Goal: Book appointment/travel/reservation

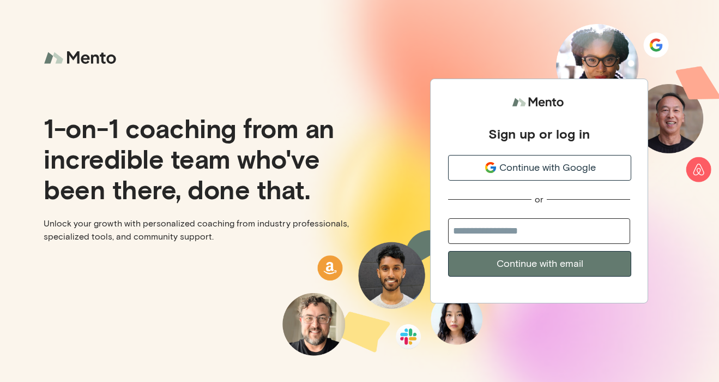
click at [539, 166] on span "Continue with Google" at bounding box center [548, 167] width 97 height 15
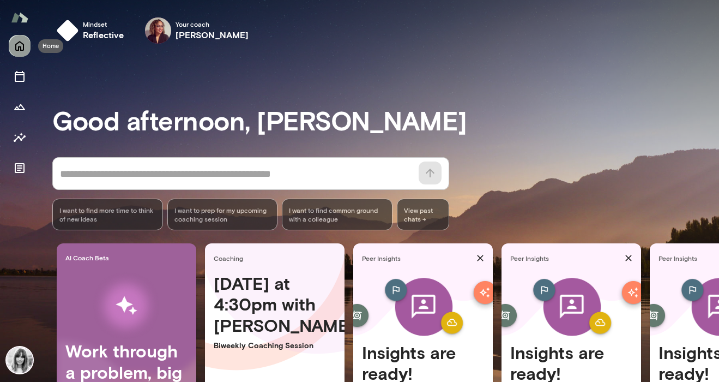
click at [22, 50] on icon "Home" at bounding box center [19, 46] width 9 height 10
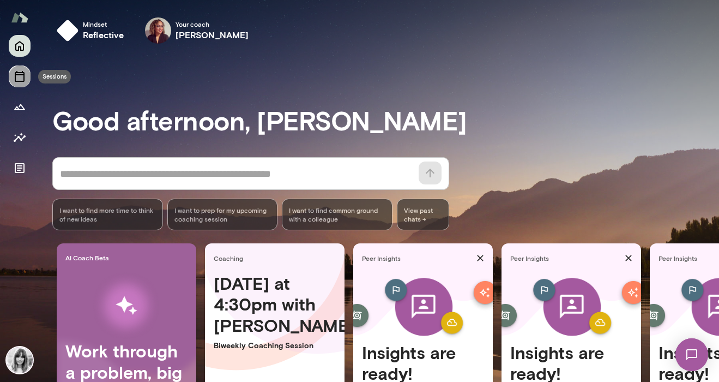
click at [23, 79] on icon "Sessions" at bounding box center [20, 76] width 10 height 11
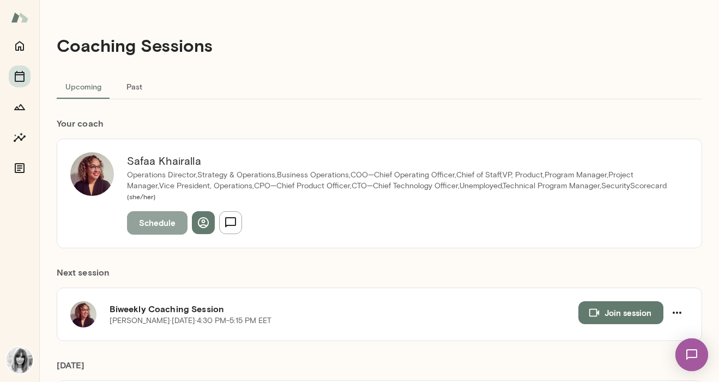
click at [140, 214] on button "Schedule" at bounding box center [157, 222] width 61 height 23
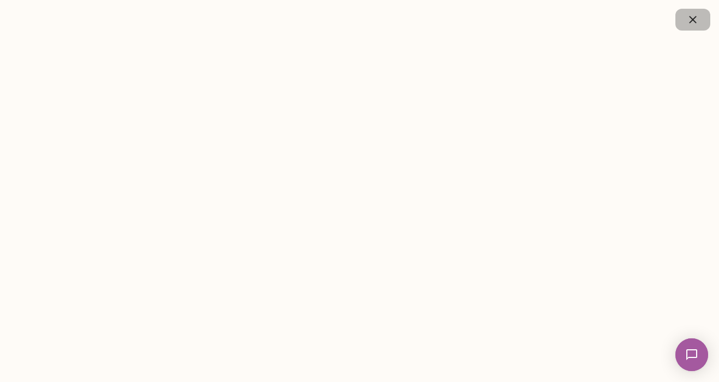
click at [692, 19] on icon "button" at bounding box center [692, 19] width 7 height 7
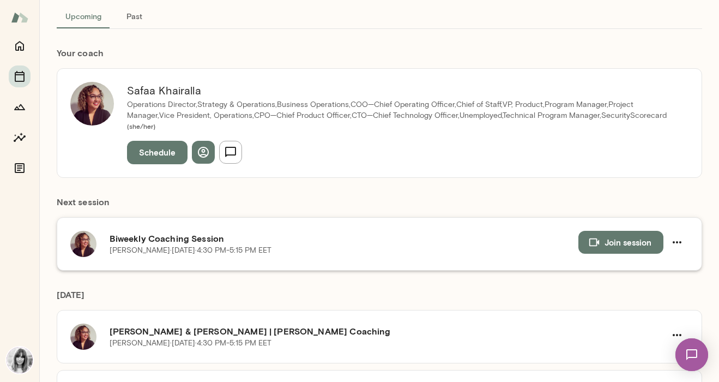
scroll to position [71, 0]
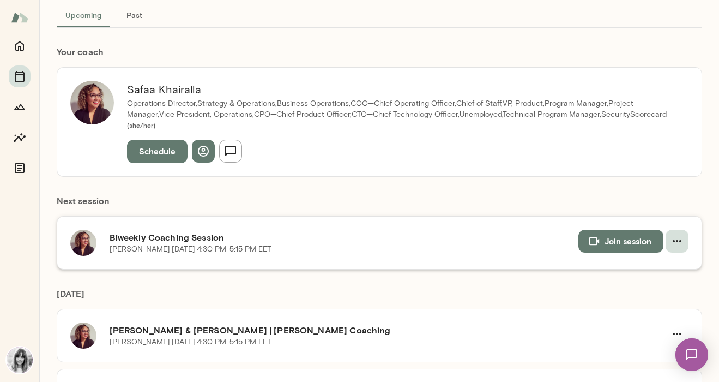
click at [683, 235] on icon "button" at bounding box center [677, 241] width 13 height 13
click at [69, 37] on span "Reschedule" at bounding box center [45, 32] width 47 height 10
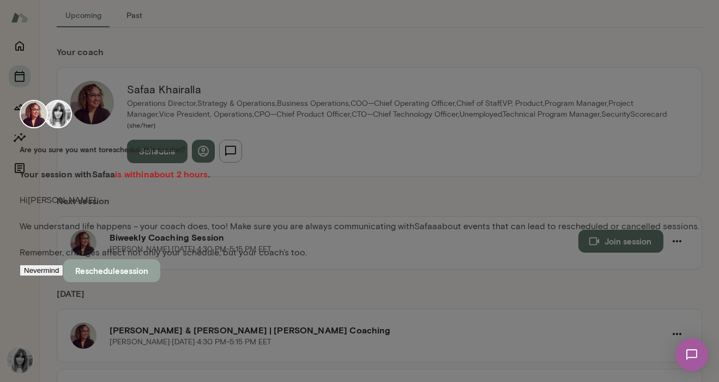
click at [160, 281] on button "Reschedule session" at bounding box center [111, 270] width 97 height 23
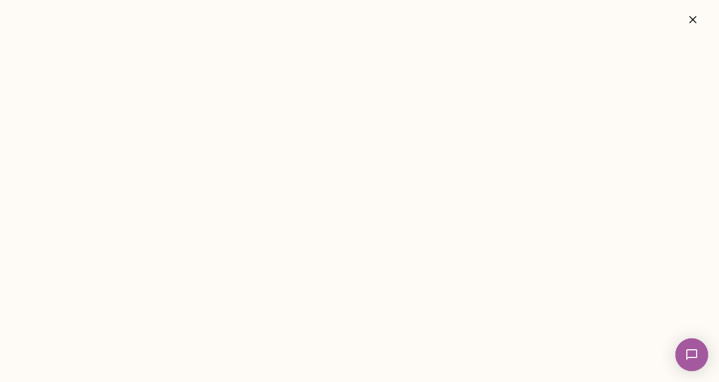
click at [695, 24] on icon "button" at bounding box center [693, 19] width 13 height 13
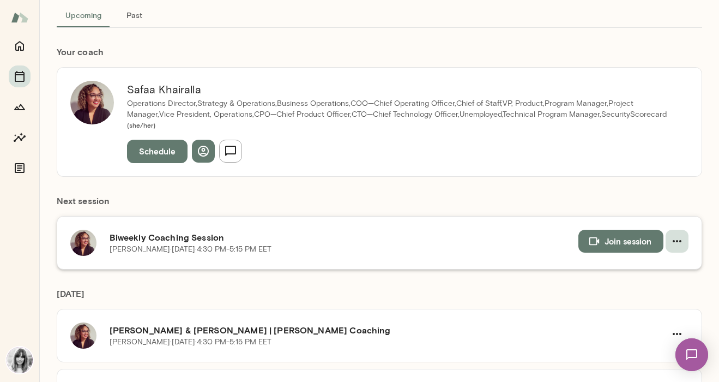
click at [687, 233] on button "button" at bounding box center [677, 241] width 23 height 23
click at [50, 67] on span "Cancel" at bounding box center [36, 62] width 28 height 10
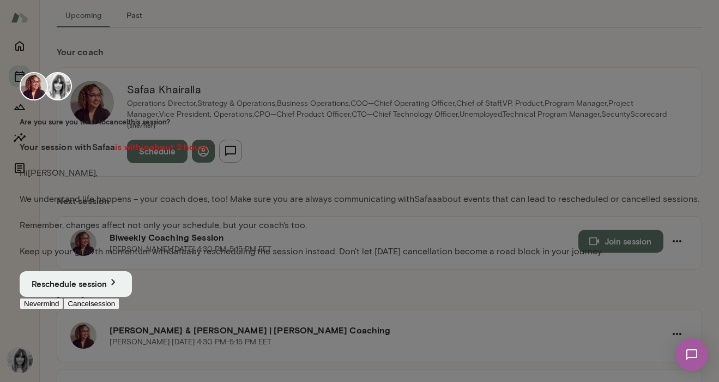
click at [63, 309] on button "Nevermind" at bounding box center [42, 303] width 44 height 11
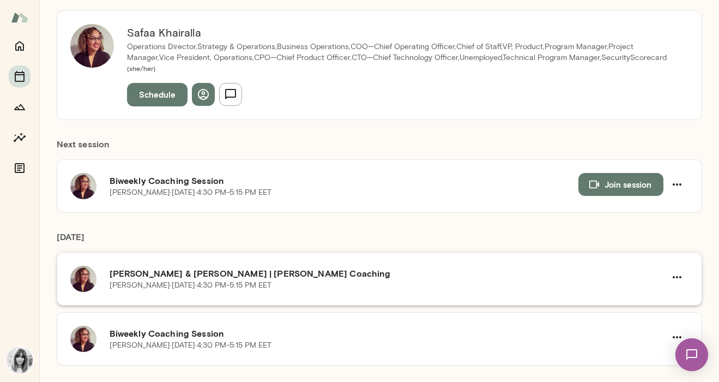
scroll to position [129, 0]
click at [684, 265] on button "button" at bounding box center [677, 276] width 23 height 23
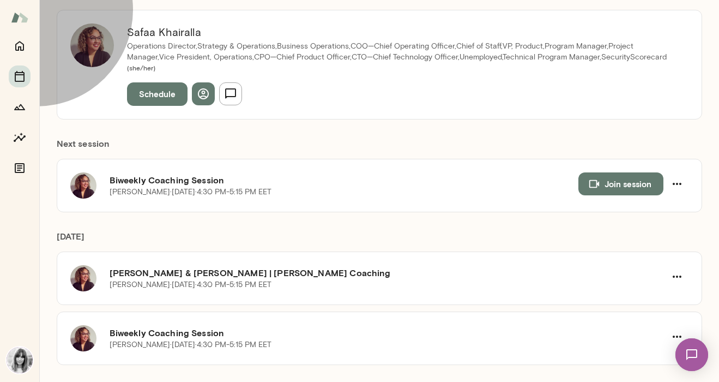
click at [50, 67] on span "Cancel" at bounding box center [36, 62] width 28 height 10
